Goal: Find contact information: Find contact information

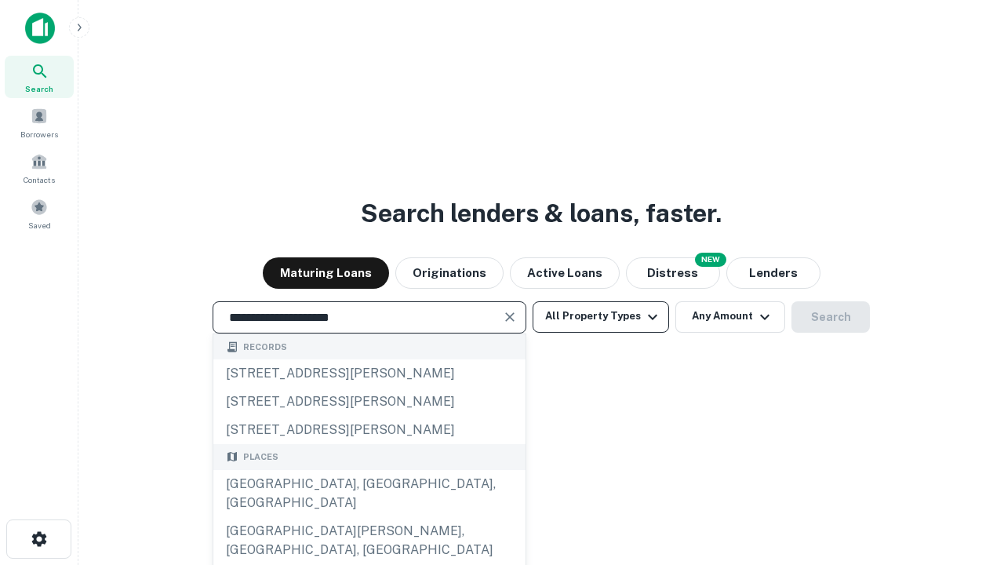
click at [369, 517] on div "Santa Monica, CA, USA" at bounding box center [369, 493] width 312 height 47
type input "**********"
click at [601, 316] on button "All Property Types" at bounding box center [601, 316] width 136 height 31
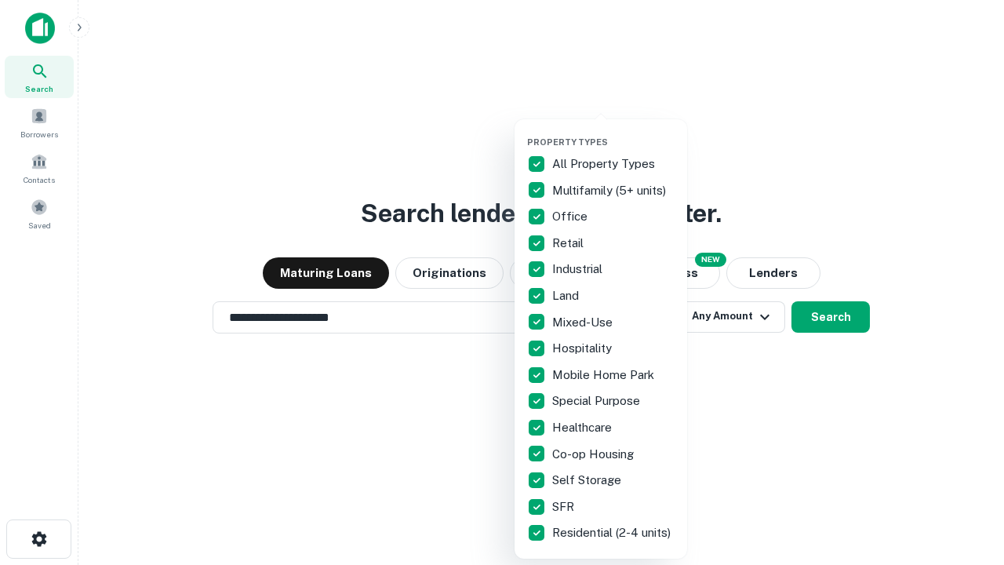
click at [613, 132] on button "button" at bounding box center [613, 132] width 173 height 1
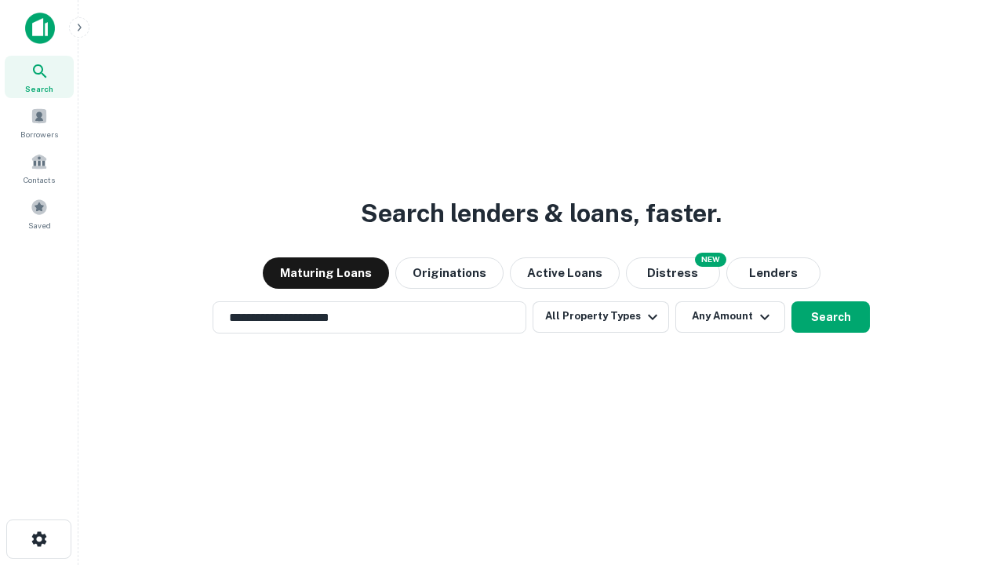
scroll to position [24, 0]
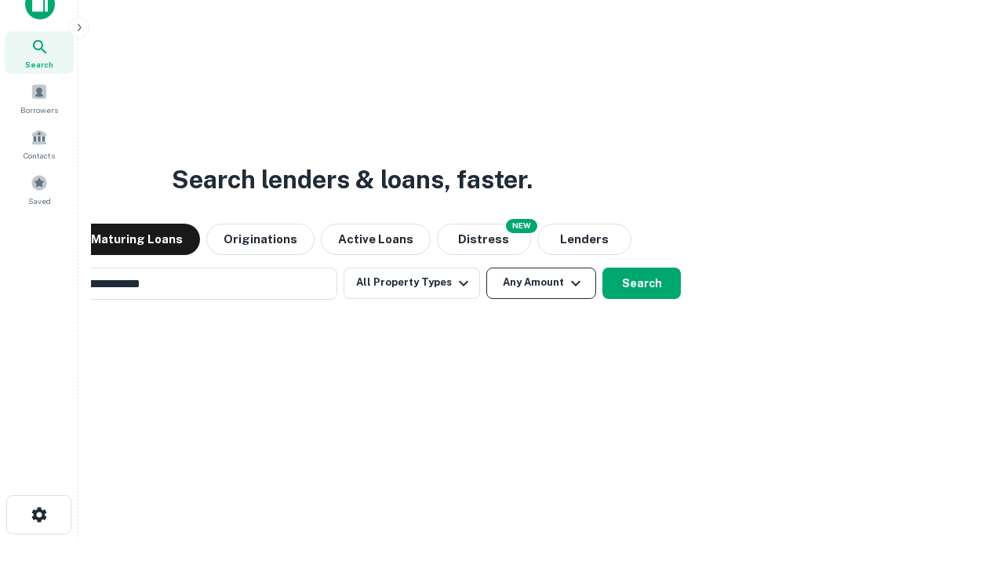
click at [486, 267] on button "Any Amount" at bounding box center [541, 282] width 110 height 31
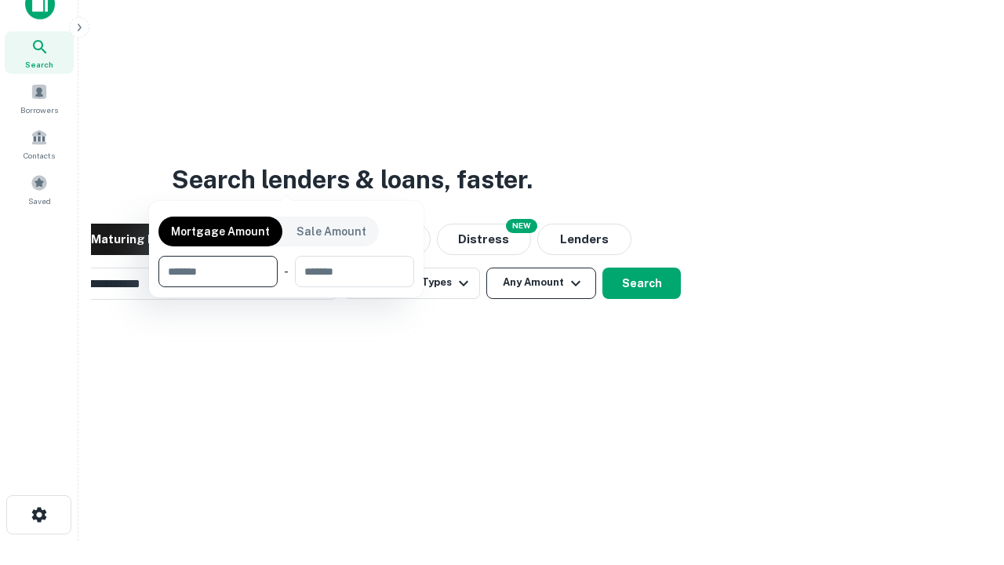
scroll to position [25, 0]
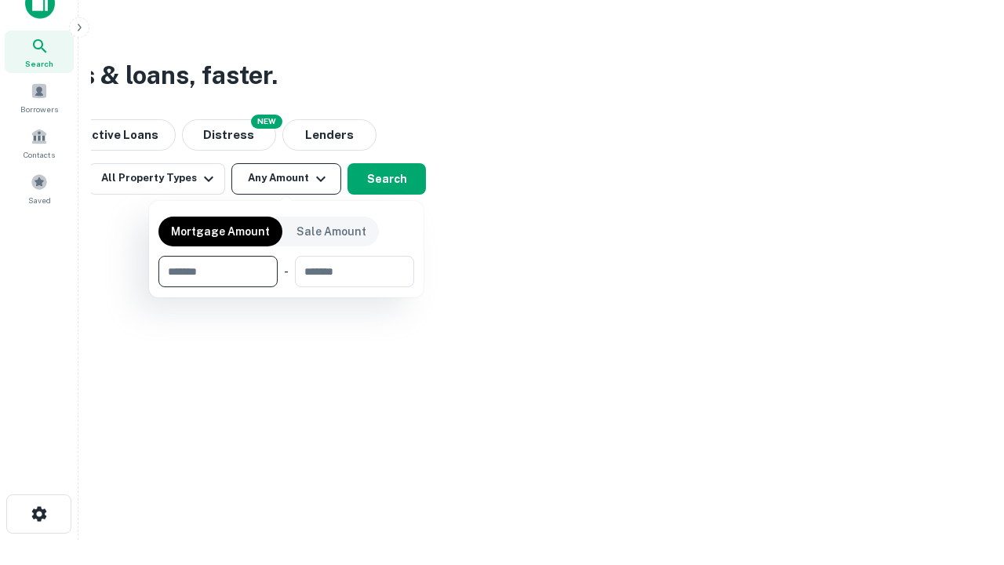
type input "*******"
click at [286, 287] on button "button" at bounding box center [286, 287] width 256 height 1
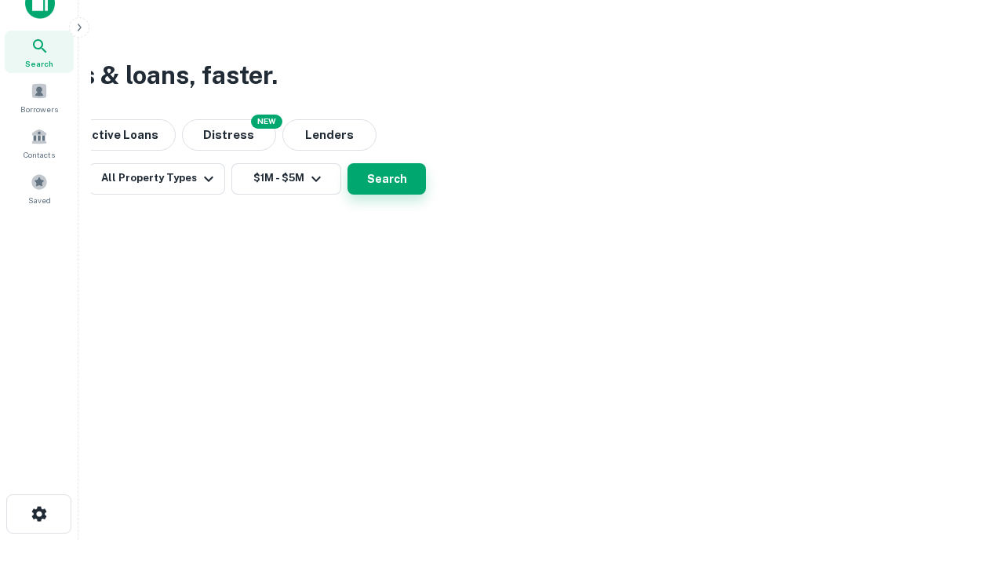
click at [426, 195] on button "Search" at bounding box center [386, 178] width 78 height 31
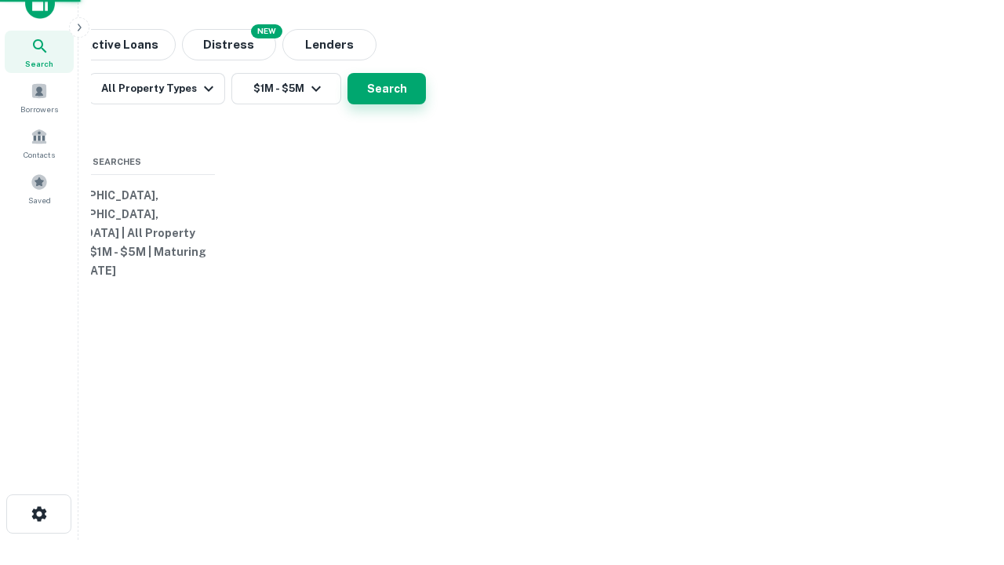
scroll to position [24, 0]
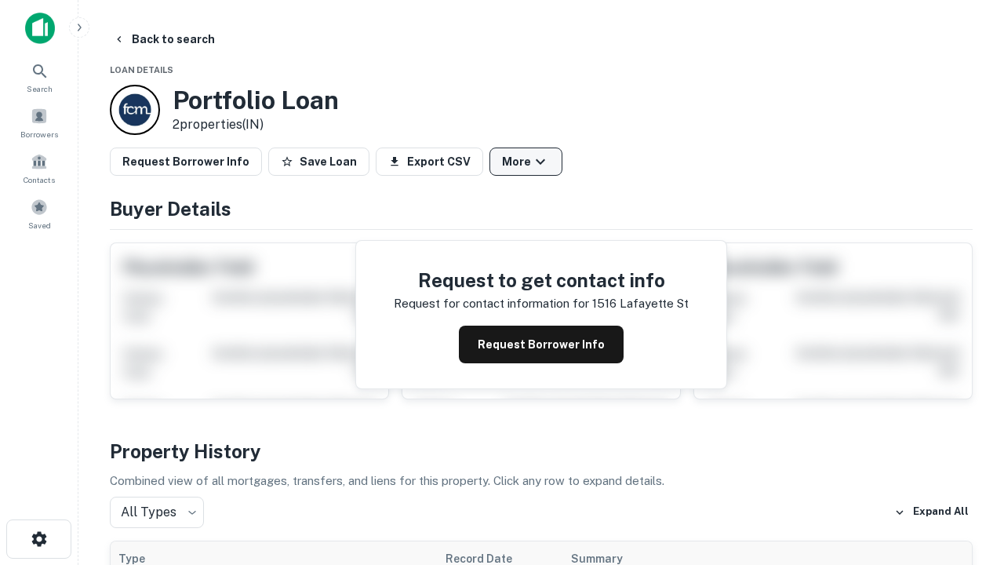
click at [526, 162] on button "More" at bounding box center [525, 161] width 73 height 28
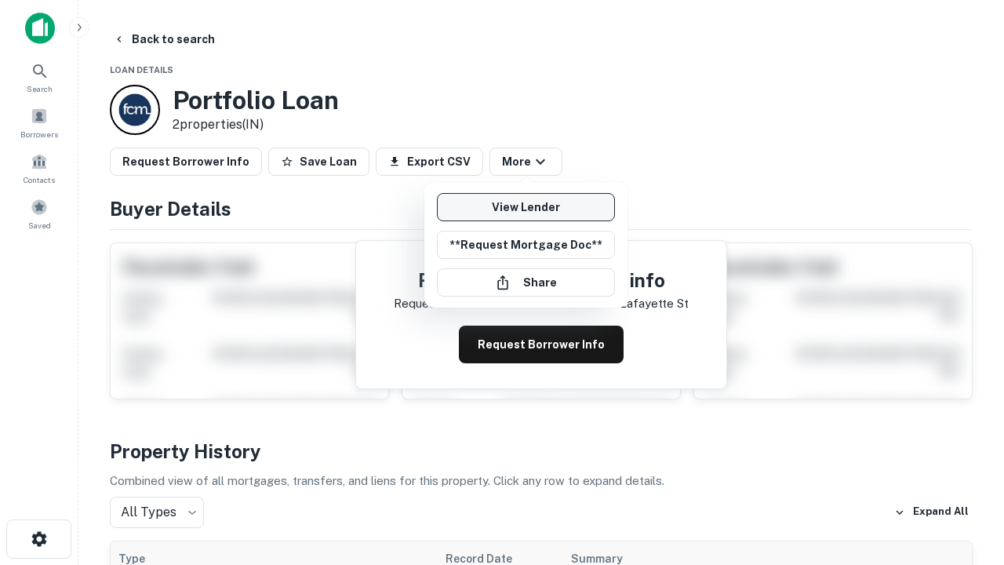
click at [526, 207] on link "View Lender" at bounding box center [526, 207] width 178 height 28
